Goal: Book appointment/travel/reservation

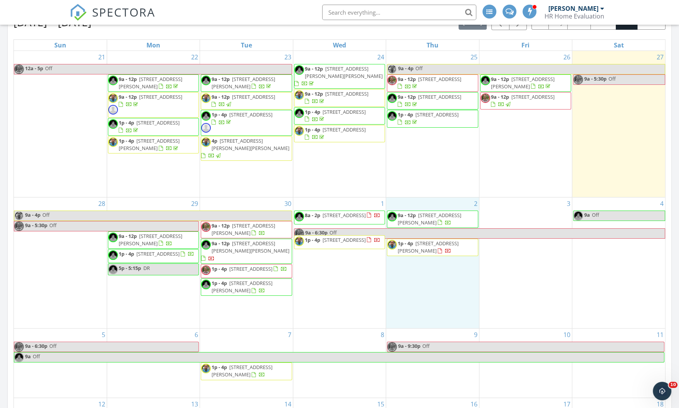
click at [431, 288] on div "2 9a - 12p [STREET_ADDRESS][PERSON_NAME] 1p - 4p [STREET_ADDRESS][PERSON_NAME]" at bounding box center [432, 262] width 92 height 131
click at [439, 254] on link "Inspection" at bounding box center [431, 257] width 40 height 12
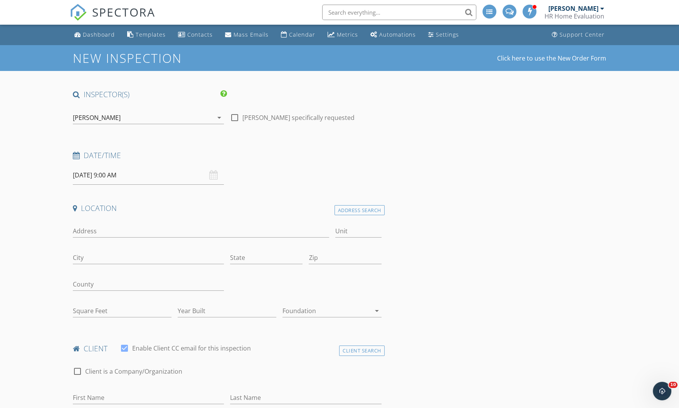
click at [104, 172] on input "10/02/2025 9:00 AM" at bounding box center [148, 175] width 151 height 19
type input "10"
type input "10/02/2025 10:00 AM"
click at [118, 302] on span at bounding box center [117, 303] width 5 height 8
type input "11"
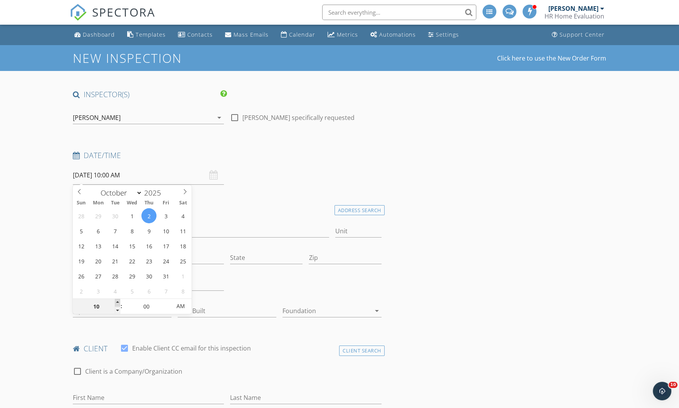
type input "10/02/2025 11:00 AM"
click at [118, 302] on span at bounding box center [117, 303] width 5 height 8
type input "12"
type input "10/02/2025 12:00 PM"
click at [118, 302] on span at bounding box center [117, 303] width 5 height 8
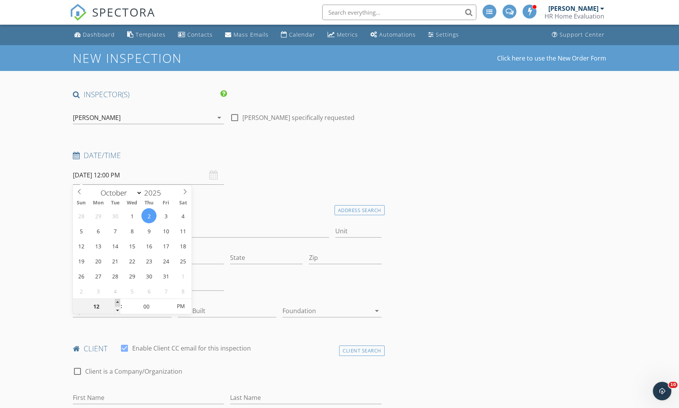
type input "01"
type input "10/02/2025 1:00 PM"
click at [118, 302] on span at bounding box center [117, 303] width 5 height 8
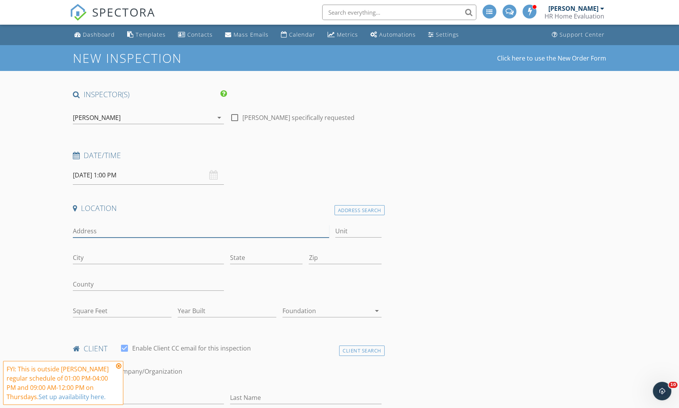
click at [87, 233] on input "Address" at bounding box center [201, 231] width 256 height 13
click at [95, 257] on input "City" at bounding box center [148, 257] width 151 height 13
click at [120, 364] on icon at bounding box center [118, 365] width 5 height 6
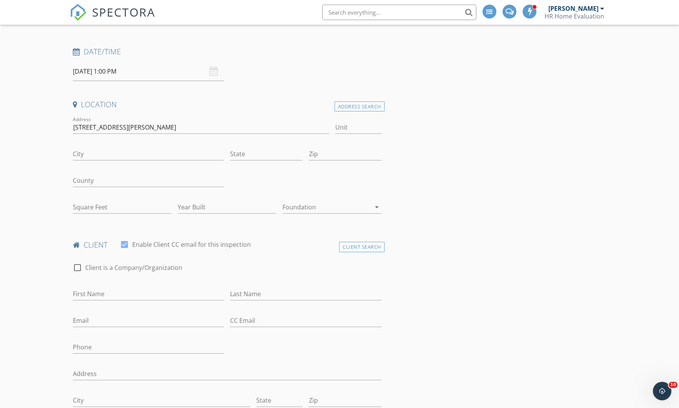
scroll to position [105, 0]
click at [299, 209] on div at bounding box center [326, 206] width 88 height 12
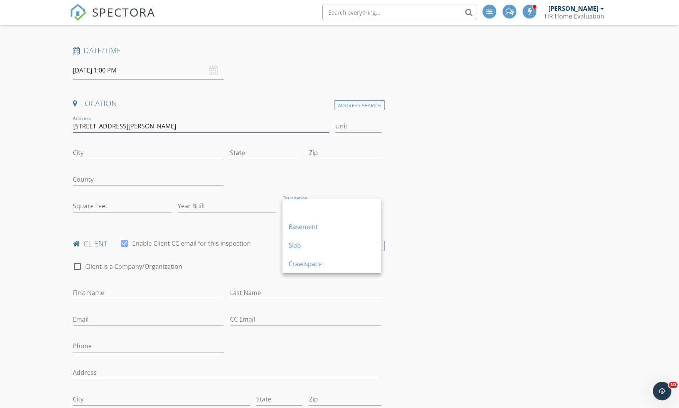
click at [87, 125] on input "2121 Troy Ave" at bounding box center [201, 126] width 256 height 13
click at [130, 126] on input "2121 S Troy Ave" at bounding box center [201, 126] width 256 height 13
type input "2121 S Troy Ave"
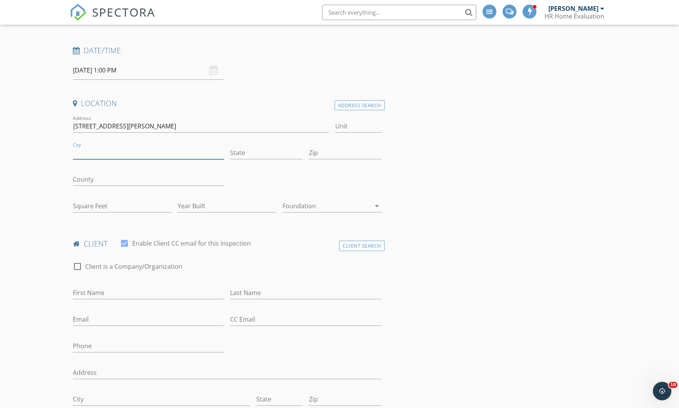
click at [79, 153] on input "City" at bounding box center [148, 152] width 151 height 13
type input "Aurora"
click at [240, 155] on input "State" at bounding box center [266, 152] width 72 height 13
type input "CO"
click at [323, 147] on input "Zip" at bounding box center [345, 152] width 72 height 13
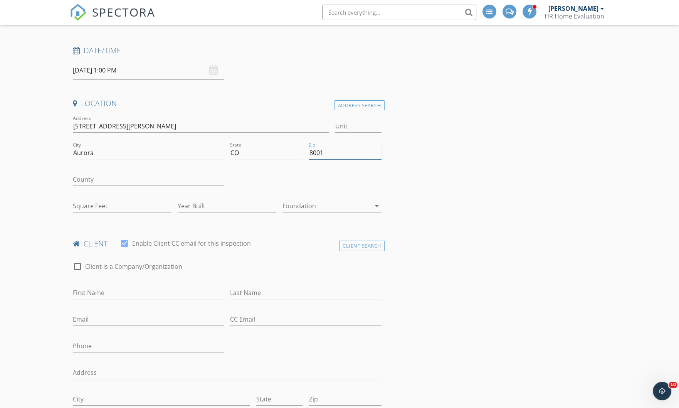
type input "80014"
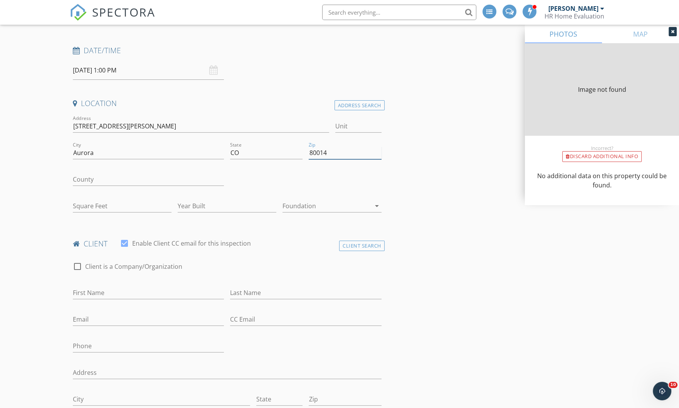
type input "1432"
type input "1993"
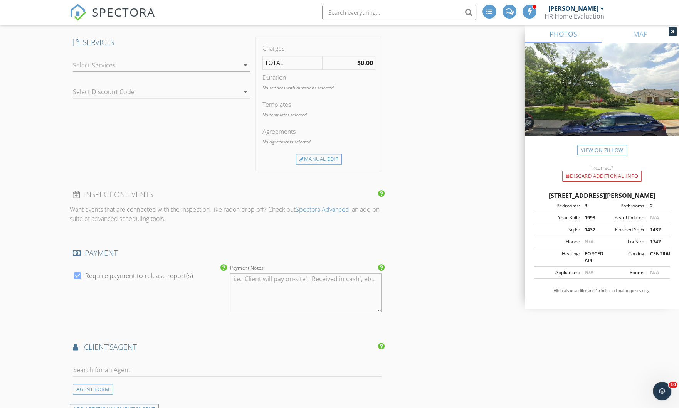
scroll to position [700, 0]
type input "80014"
click at [80, 60] on div at bounding box center [156, 64] width 166 height 12
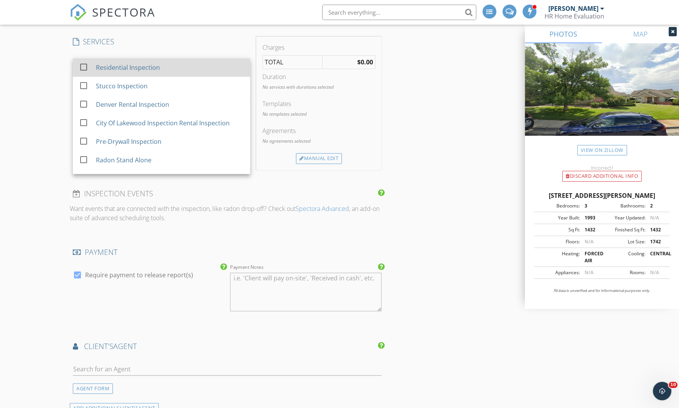
click at [112, 63] on div "Residential Inspection" at bounding box center [128, 67] width 64 height 9
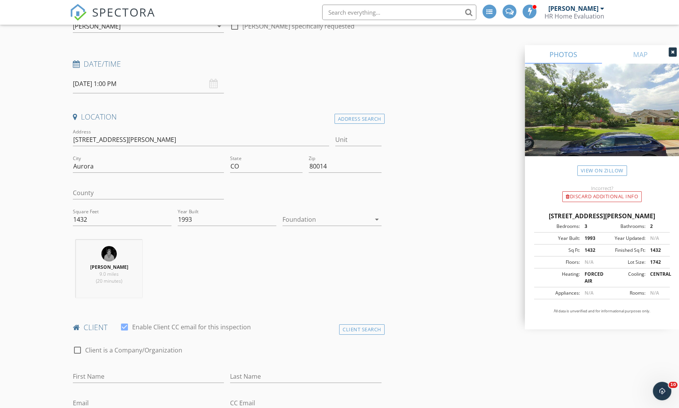
scroll to position [0, 0]
